Goal: Navigation & Orientation: Go to known website

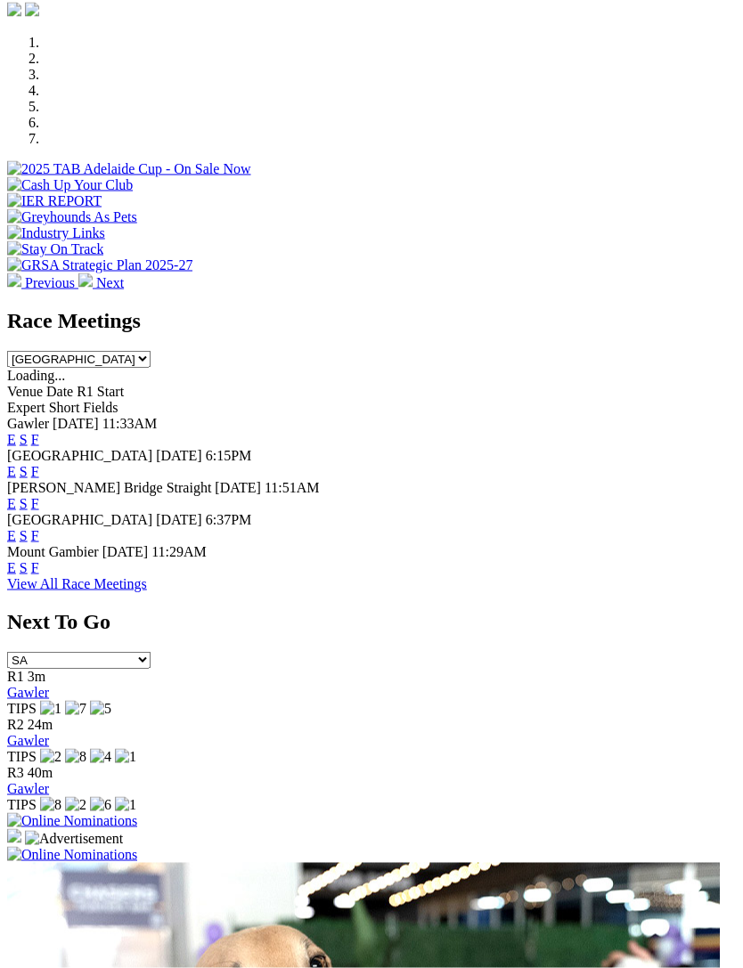
scroll to position [675, 0]
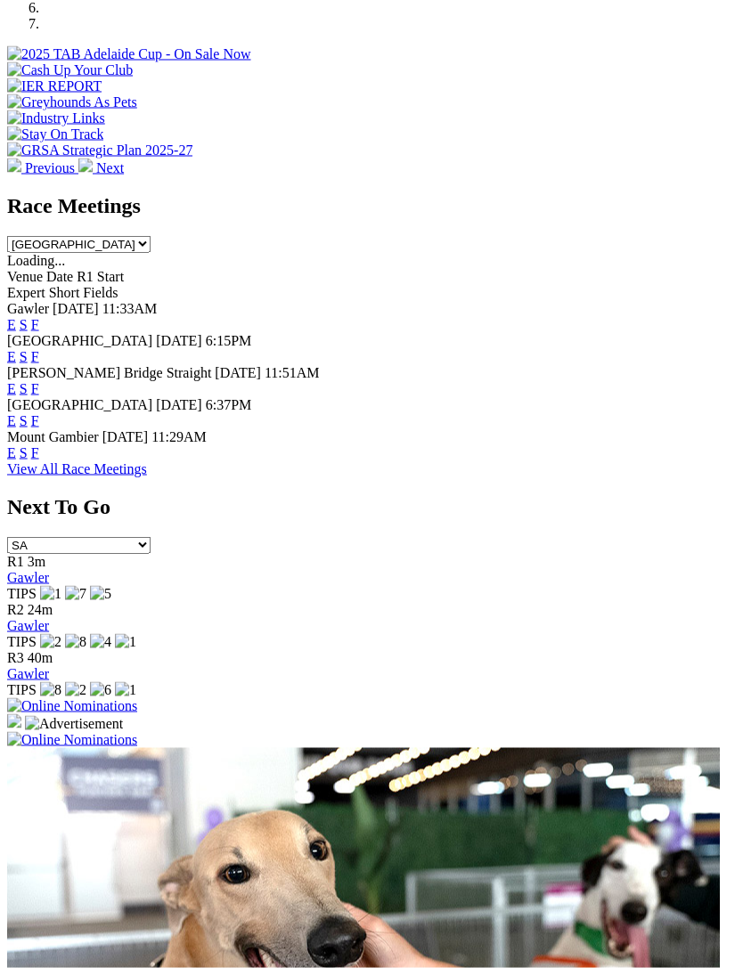
click at [137, 732] on img at bounding box center [72, 740] width 130 height 16
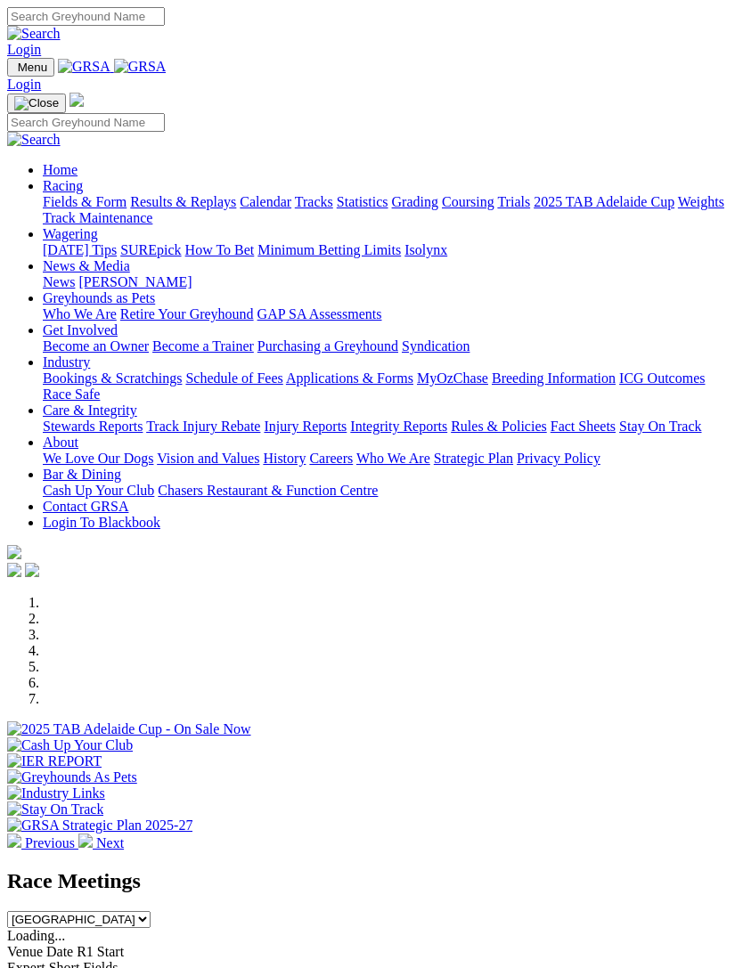
click at [155, 303] on link "Greyhounds as Pets" at bounding box center [99, 297] width 112 height 15
click at [117, 322] on link "Who We Are" at bounding box center [80, 313] width 74 height 15
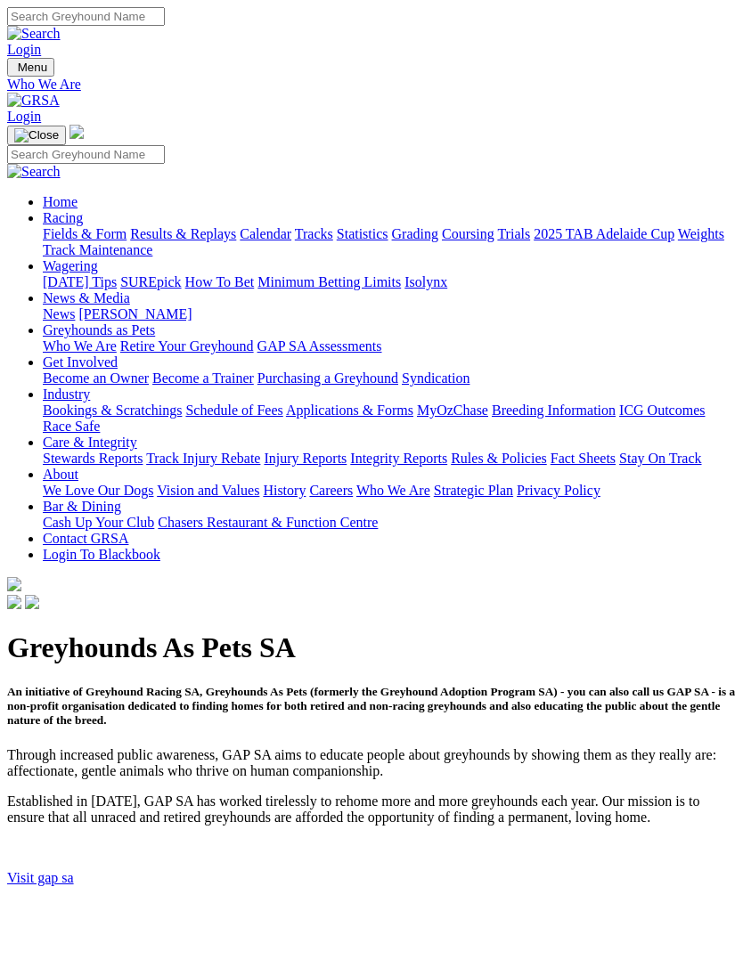
click at [65, 870] on link "Visit gap sa" at bounding box center [40, 877] width 67 height 15
